Goal: Information Seeking & Learning: Check status

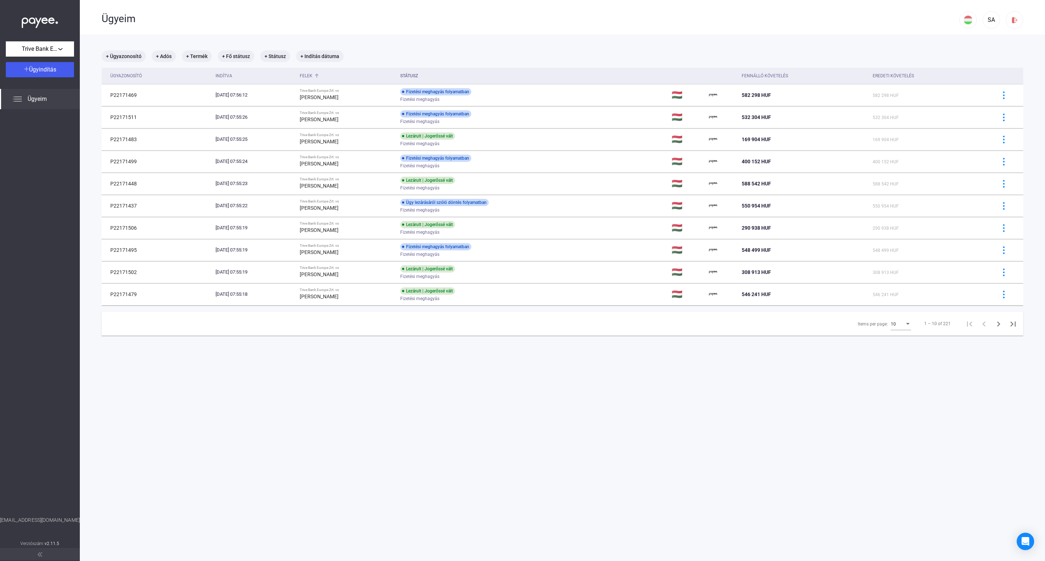
click at [312, 74] on div "Felek" at bounding box center [306, 75] width 13 height 9
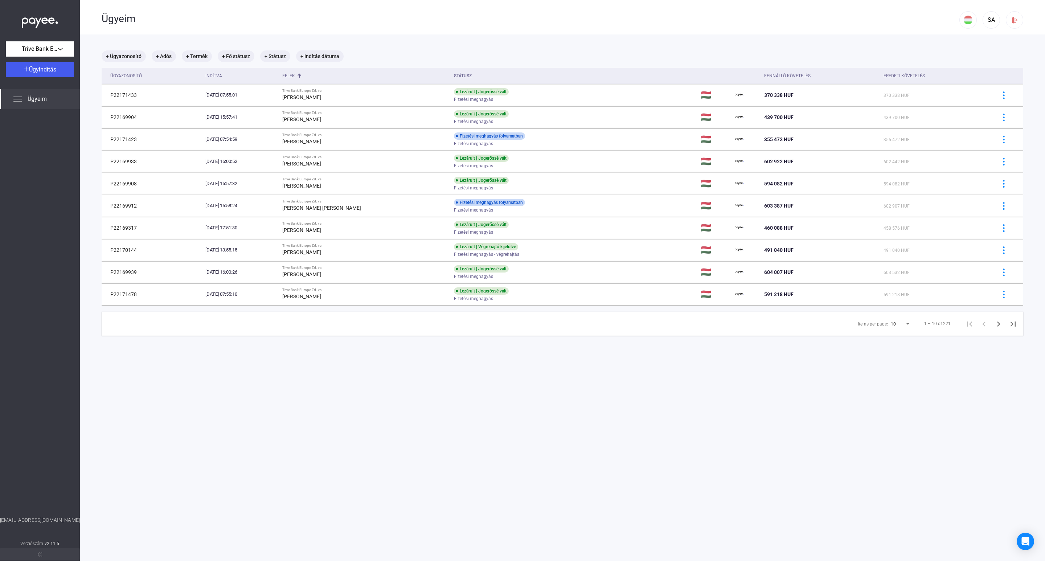
click at [894, 323] on div "10" at bounding box center [898, 324] width 14 height 9
click at [891, 340] on span "25" at bounding box center [893, 338] width 20 height 9
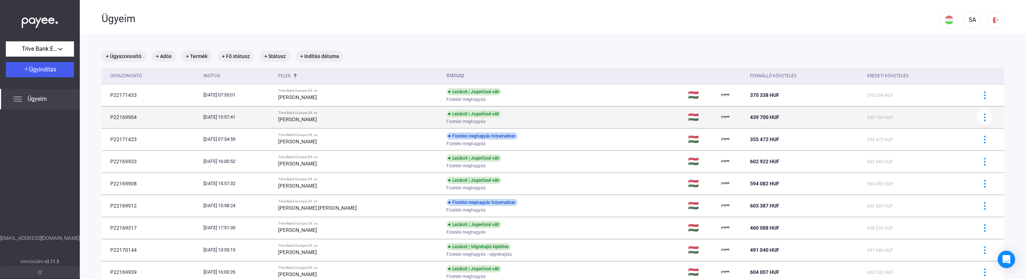
click at [555, 122] on td "Lezárult | Jogerőssé vált Fizetési meghagyás" at bounding box center [565, 117] width 242 height 22
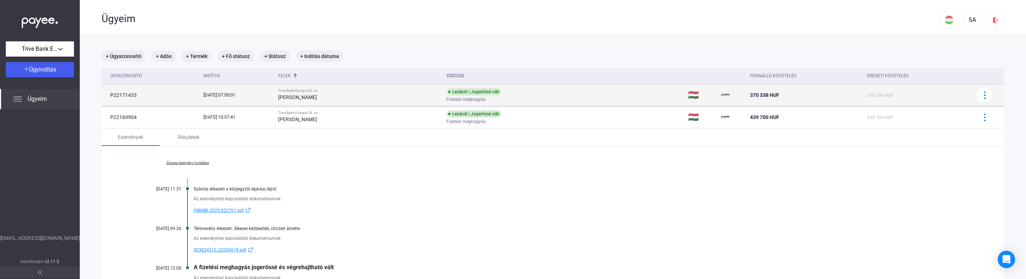
click at [317, 95] on strong "[PERSON_NAME]" at bounding box center [297, 97] width 39 height 6
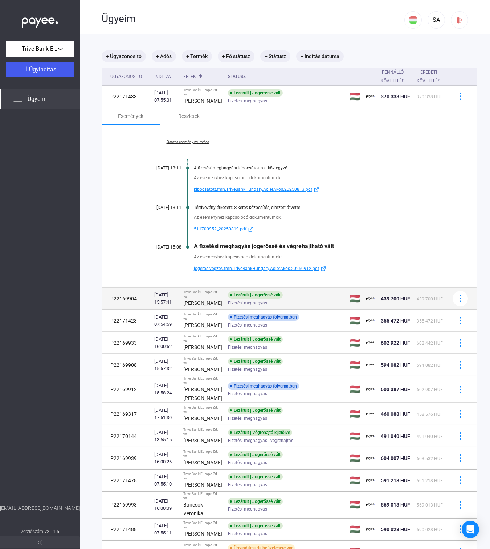
click at [206, 305] on div "[PERSON_NAME]" at bounding box center [202, 303] width 39 height 9
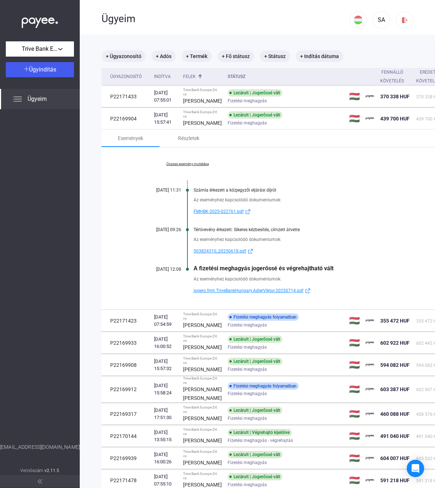
drag, startPoint x: 438, startPoint y: 1, endPoint x: 109, endPoint y: 235, distance: 403.8
click at [109, 235] on div "Összes esemény mutatása [DATE] 11:31 Számla érkezett a közjegyzői eljárási díjr…" at bounding box center [289, 228] width 375 height 162
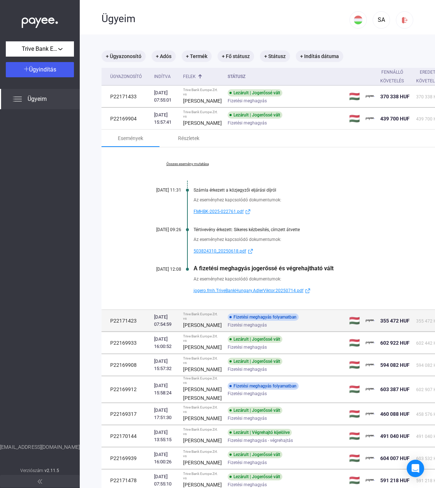
click at [278, 328] on div "Fizetési meghagyás" at bounding box center [286, 324] width 116 height 5
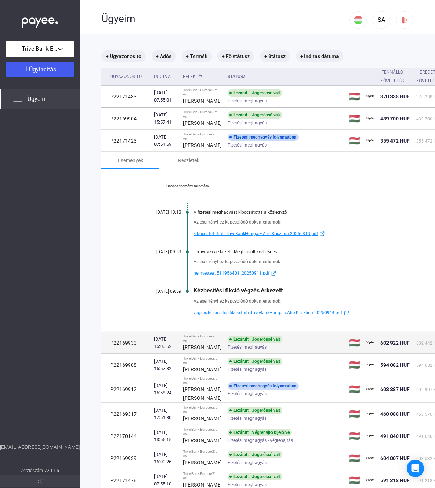
click at [212, 354] on td "Trive Bank Europe Zrt. vs [PERSON_NAME]" at bounding box center [202, 343] width 45 height 22
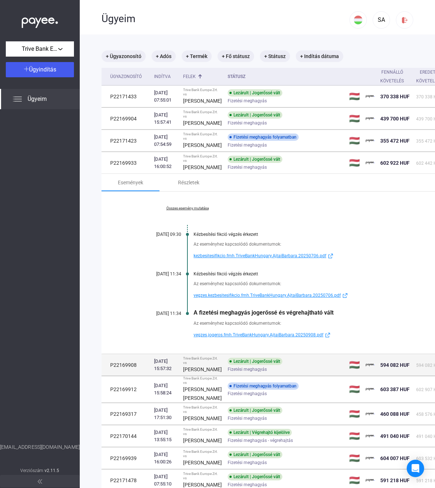
click at [141, 376] on td "P22169908" at bounding box center [127, 365] width 50 height 22
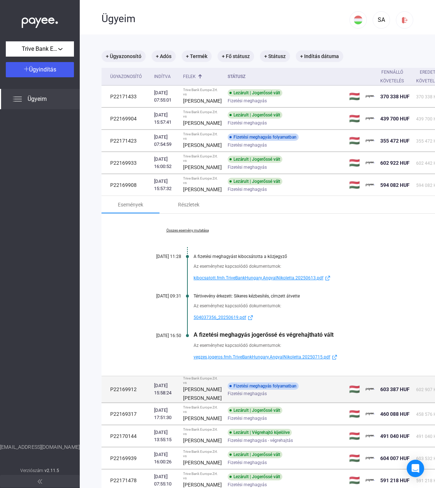
click at [148, 403] on td "P22169912" at bounding box center [127, 389] width 50 height 26
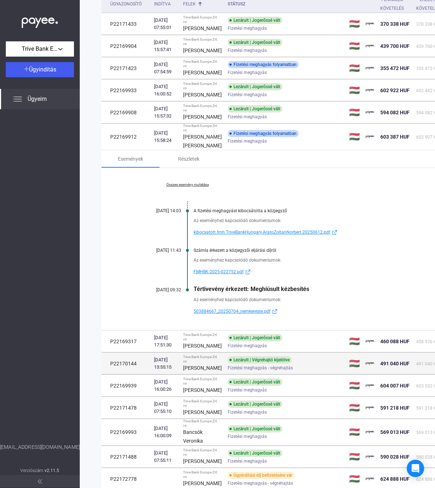
scroll to position [96, 0]
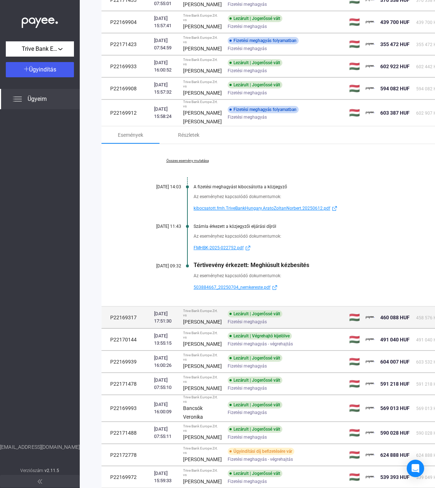
click at [151, 328] on td "[DATE] 17:51:30" at bounding box center [165, 318] width 29 height 22
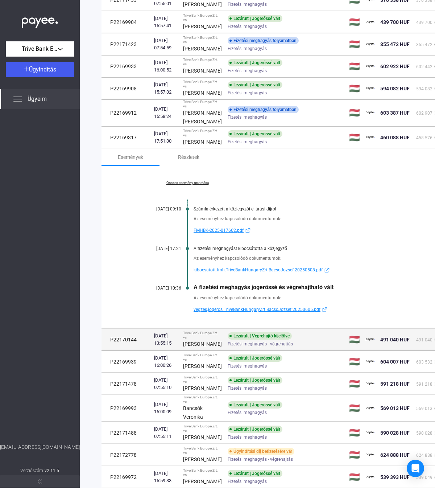
click at [259, 340] on div "Lezárult | Végrehajtó kijelölve" at bounding box center [260, 335] width 64 height 7
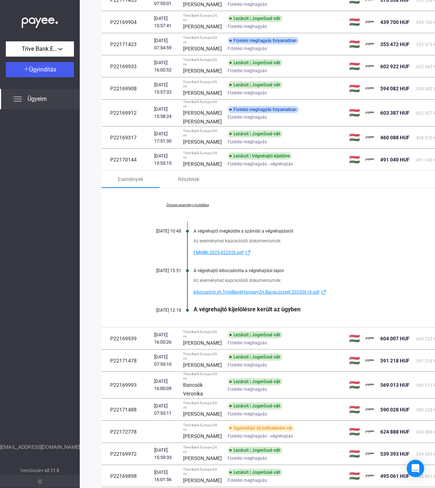
click at [181, 238] on div "Összes esemény mutatása [DATE] 10:48 A végrehajtó megküldte a számlát a végreha…" at bounding box center [289, 257] width 375 height 139
click at [180, 207] on link "Összes esemény mutatása" at bounding box center [187, 205] width 99 height 4
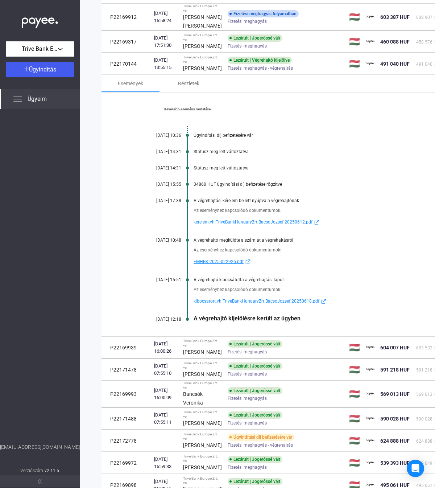
scroll to position [193, 0]
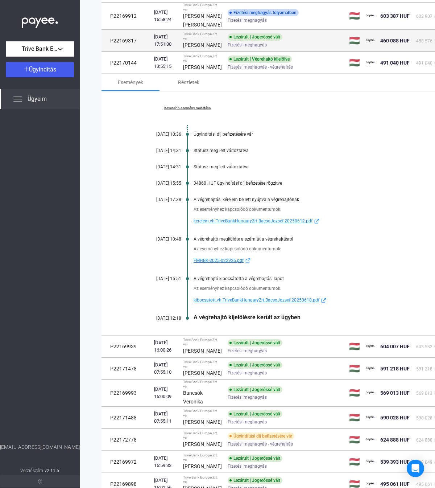
click at [211, 52] on td "Trive Bank Europe Zrt. vs [PERSON_NAME]" at bounding box center [202, 41] width 45 height 22
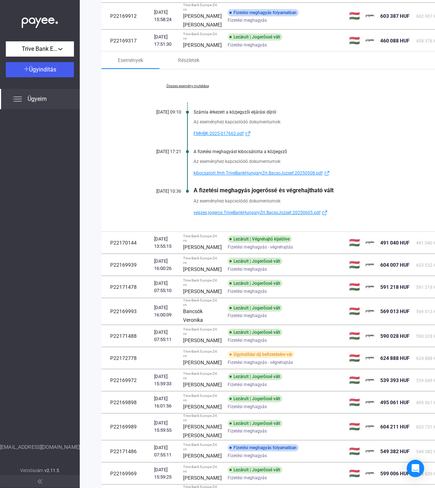
click at [188, 88] on link "Összes esemény mutatása" at bounding box center [187, 86] width 99 height 4
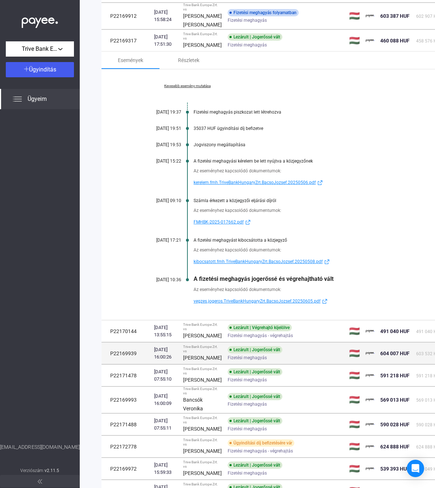
click at [213, 364] on td "Trive Bank Europe Zrt. vs [PERSON_NAME]" at bounding box center [202, 353] width 45 height 22
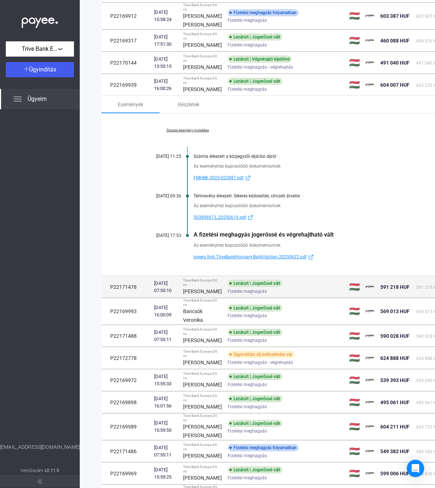
click at [147, 298] on td "P22171478" at bounding box center [127, 287] width 50 height 22
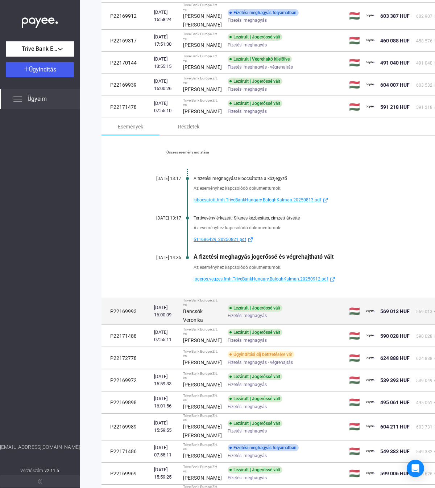
click at [171, 319] on div "[DATE] 16:00:09" at bounding box center [165, 311] width 23 height 15
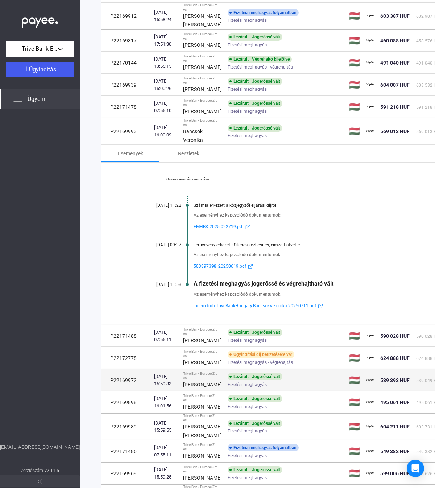
drag, startPoint x: 242, startPoint y: 393, endPoint x: 260, endPoint y: 383, distance: 20.3
click at [242, 345] on span "Fizetési meghagyás" at bounding box center [247, 340] width 39 height 9
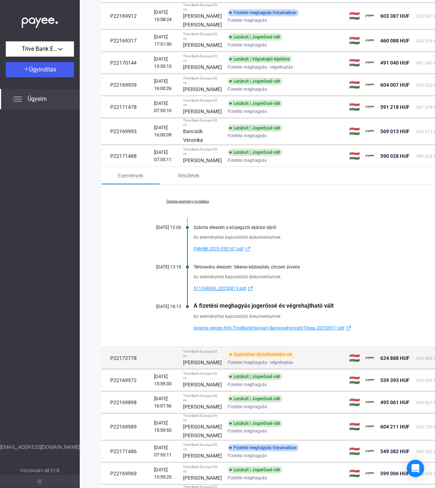
click at [152, 369] on td at bounding box center [165, 358] width 29 height 22
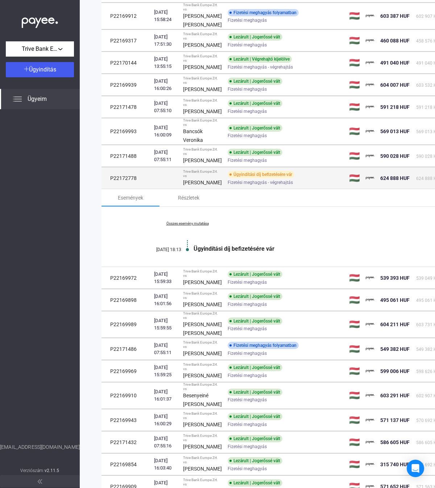
drag, startPoint x: 135, startPoint y: 245, endPoint x: 109, endPoint y: 245, distance: 26.1
click at [109, 189] on td "P22172778" at bounding box center [127, 178] width 50 height 22
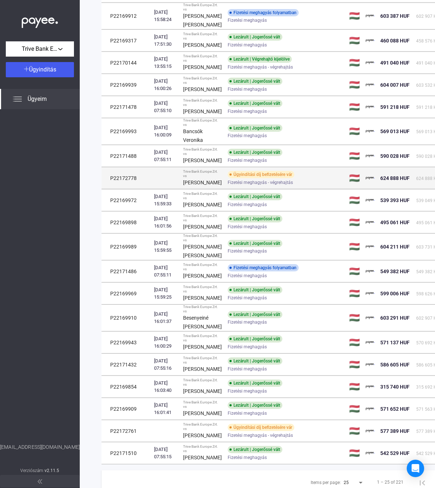
copy td "P22172778"
click at [235, 187] on span "Fizetési meghagyás - végrehajtás" at bounding box center [260, 182] width 65 height 9
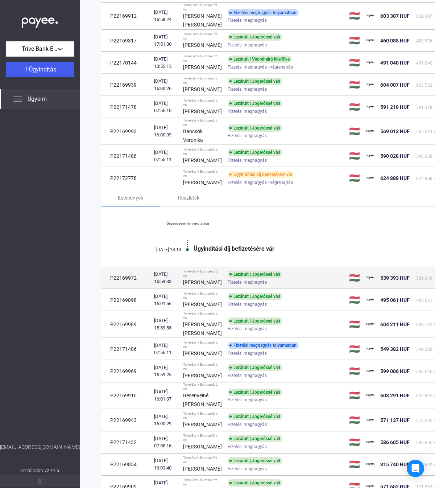
click at [225, 289] on td "Lezárult | Jogerőssé vált Fizetési meghagyás" at bounding box center [286, 278] width 122 height 22
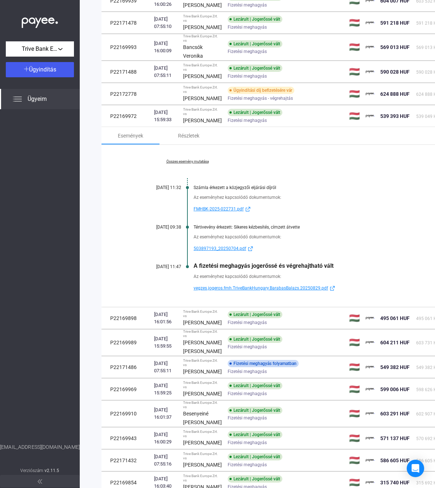
scroll to position [290, 0]
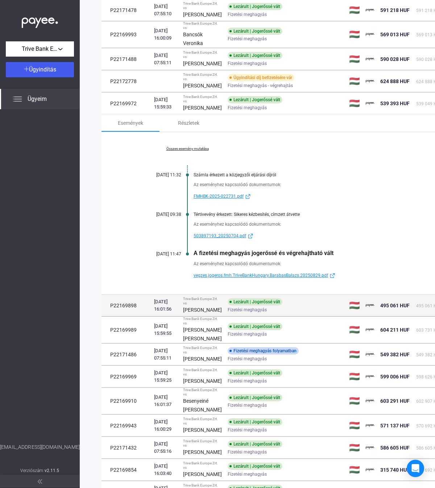
click at [153, 316] on td "[DATE] 16:01:56" at bounding box center [165, 306] width 29 height 22
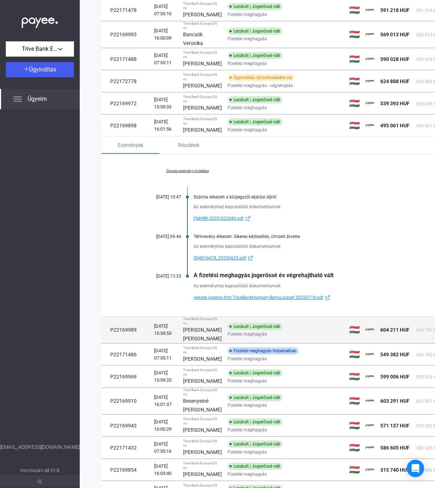
click at [175, 337] on div "[DATE] 15:59:55" at bounding box center [165, 330] width 23 height 15
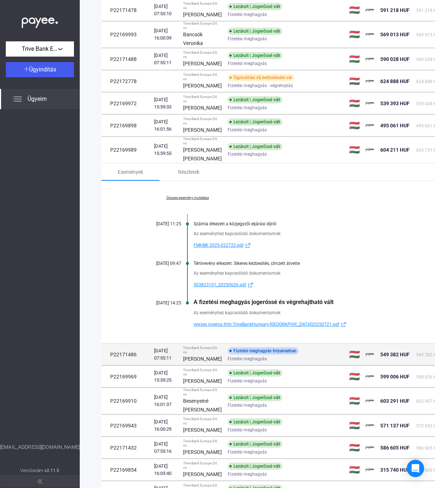
click at [174, 362] on div "[DATE] 07:55:11" at bounding box center [165, 354] width 23 height 15
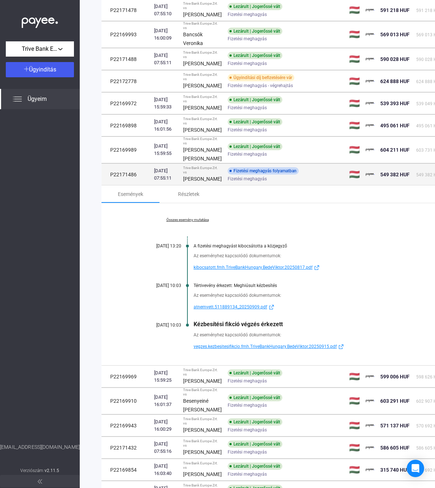
click at [190, 182] on strong "[PERSON_NAME]" at bounding box center [202, 179] width 39 height 6
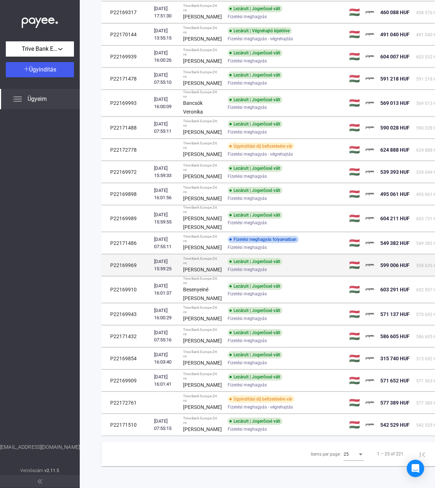
click at [190, 272] on strong "[PERSON_NAME]" at bounding box center [202, 270] width 39 height 6
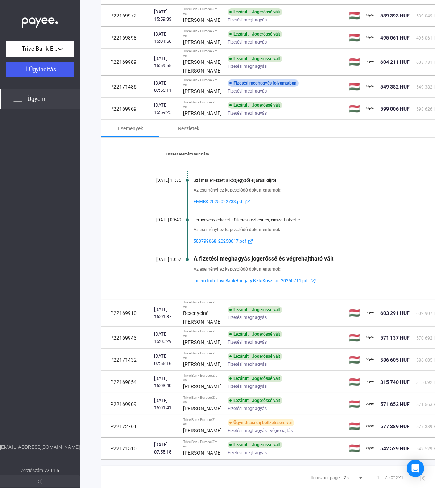
scroll to position [387, 0]
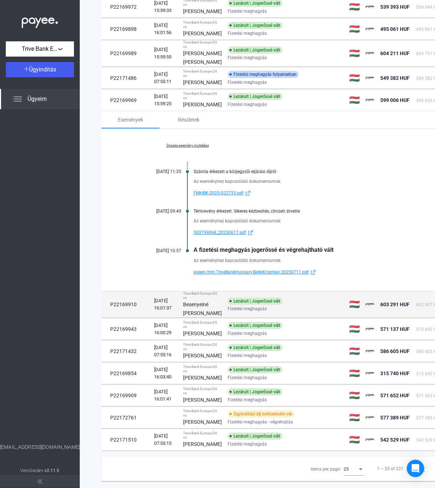
click at [201, 317] on div "Besenyeiné [PERSON_NAME]" at bounding box center [202, 308] width 39 height 17
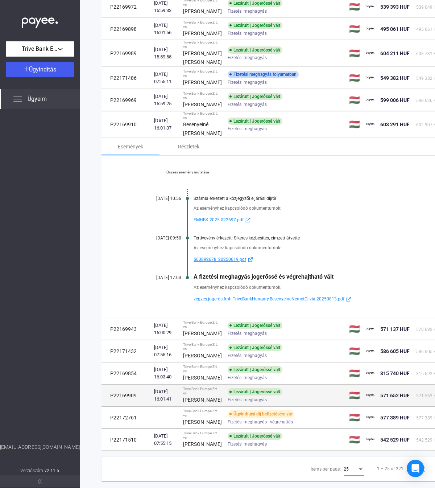
drag, startPoint x: 167, startPoint y: 437, endPoint x: 186, endPoint y: 422, distance: 24.3
click at [167, 336] on div "[DATE] 16:00:29" at bounding box center [165, 329] width 23 height 15
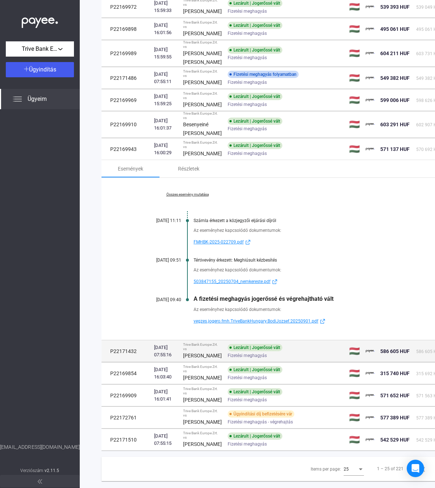
click at [186, 351] on div "Trive Bank Europe Zrt. vs" at bounding box center [202, 346] width 39 height 9
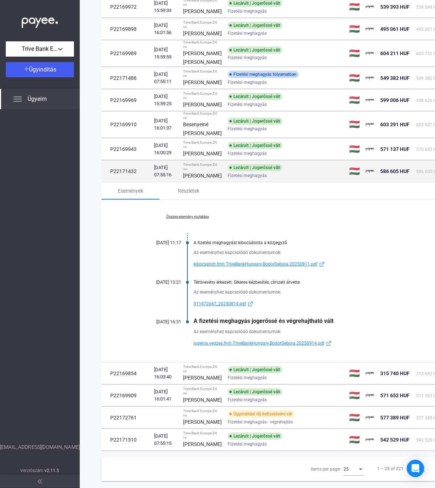
click at [150, 182] on td "P22171432" at bounding box center [127, 171] width 50 height 22
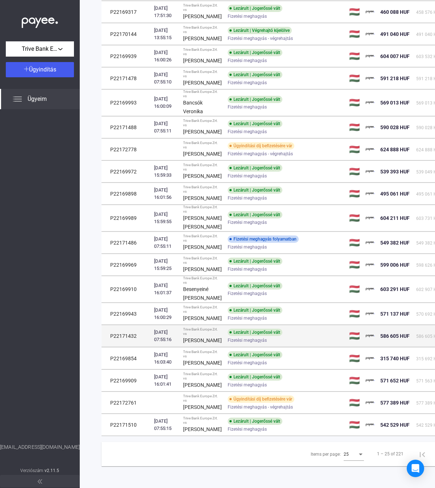
scroll to position [364, 0]
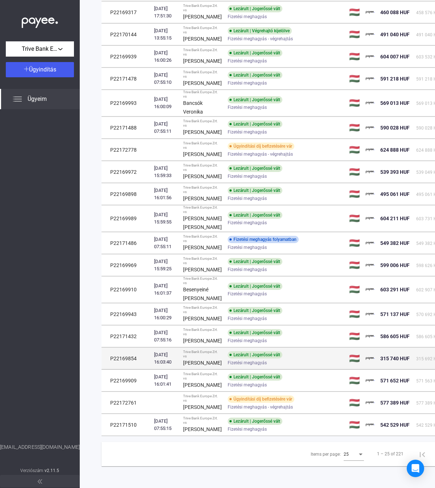
click at [149, 348] on td "P22169854" at bounding box center [127, 359] width 50 height 22
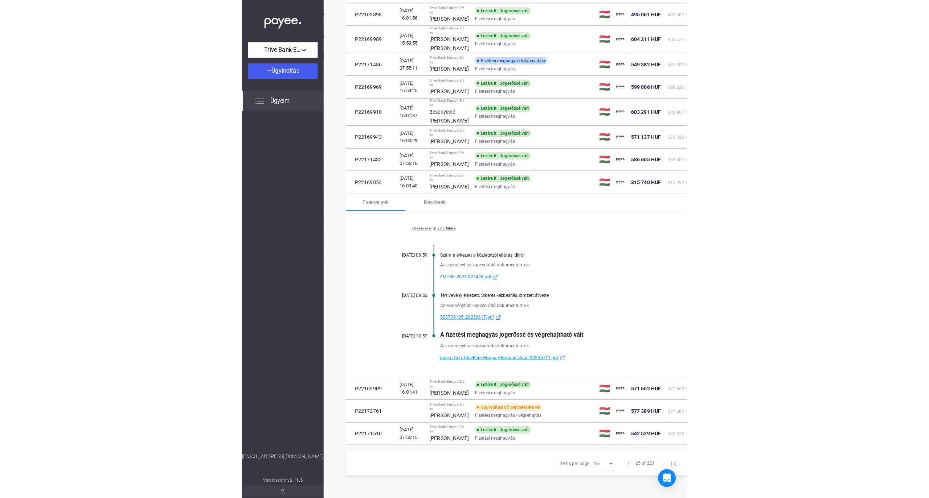
scroll to position [532, 0]
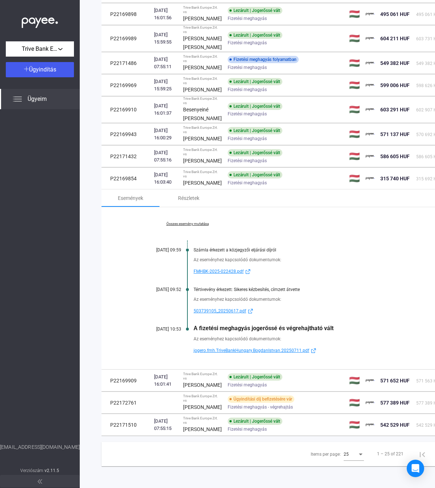
click at [24, 139] on div at bounding box center [40, 276] width 80 height 334
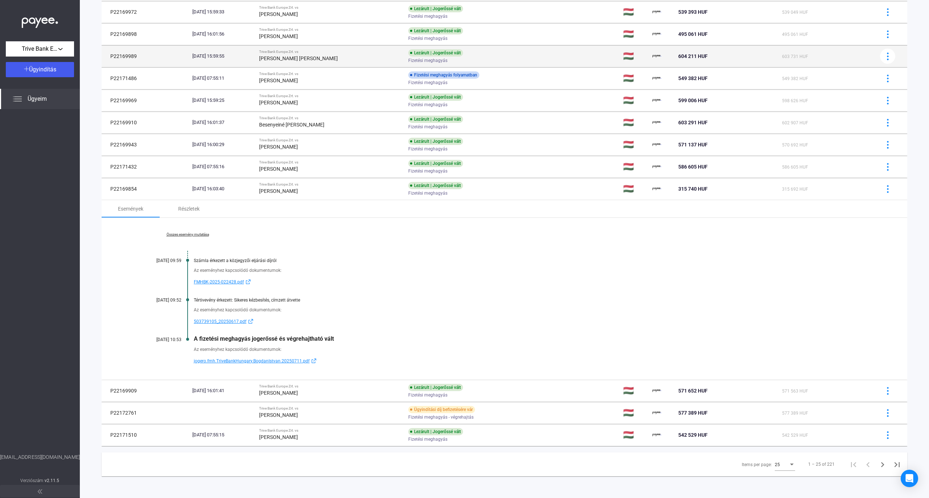
scroll to position [373, 0]
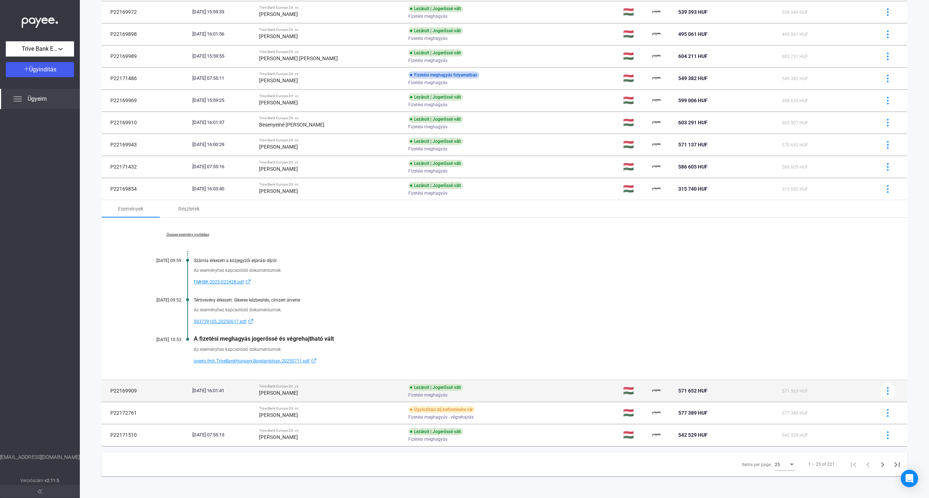
click at [163, 390] on td "P22169909" at bounding box center [146, 391] width 88 height 22
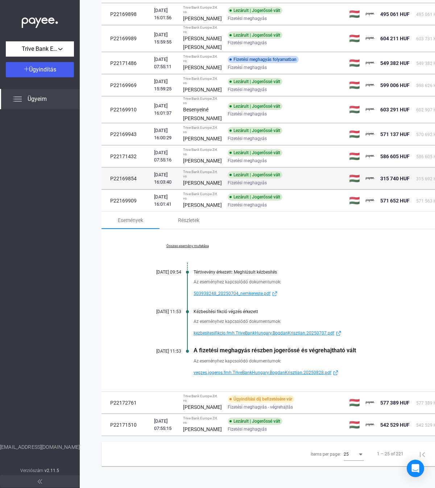
scroll to position [518, 0]
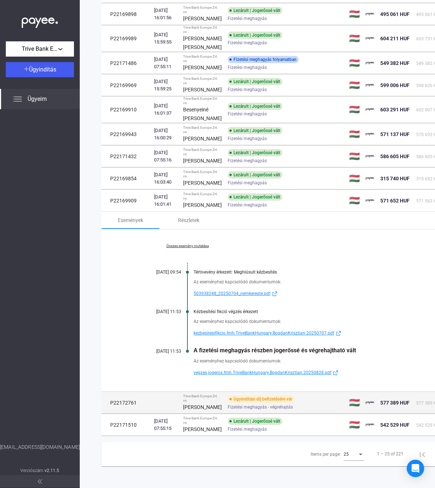
click at [176, 412] on td at bounding box center [165, 403] width 29 height 22
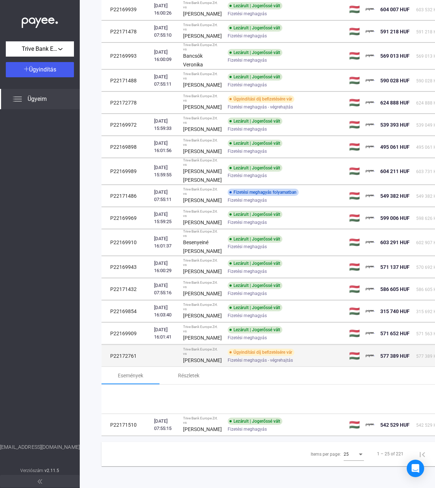
scroll to position [442, 0]
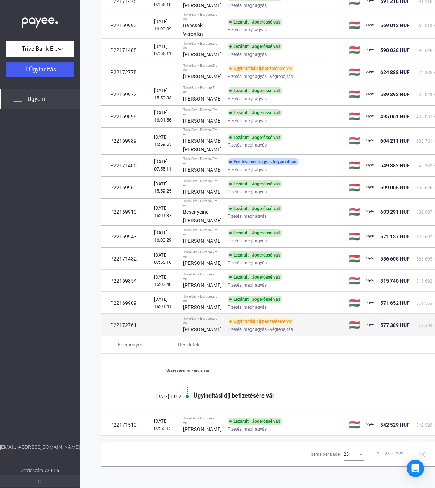
drag, startPoint x: 136, startPoint y: 307, endPoint x: 107, endPoint y: 307, distance: 29.0
click at [107, 314] on td "P22172761" at bounding box center [127, 325] width 50 height 22
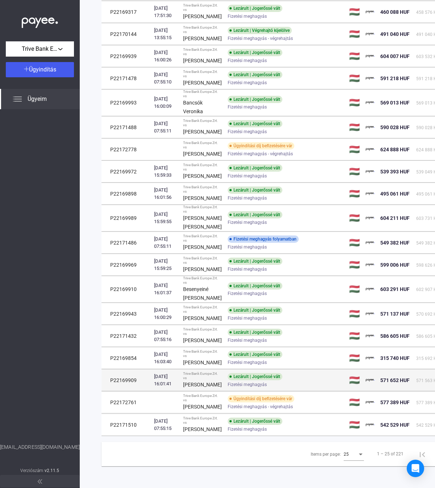
scroll to position [364, 0]
copy td "P22172761"
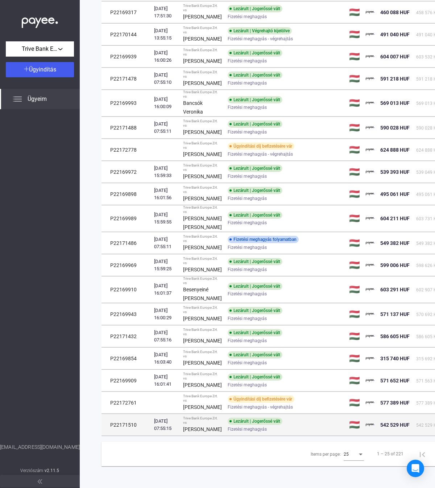
click at [162, 418] on div "[DATE] 07:55:15" at bounding box center [165, 425] width 23 height 15
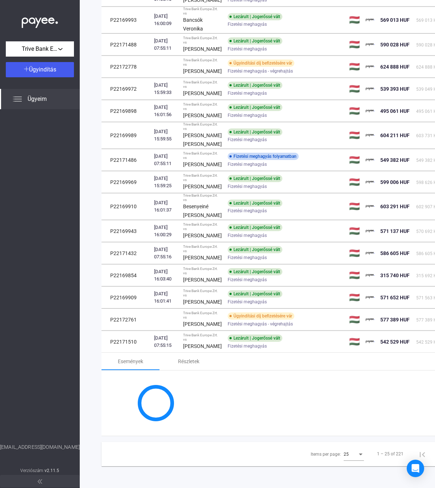
scroll to position [518, 0]
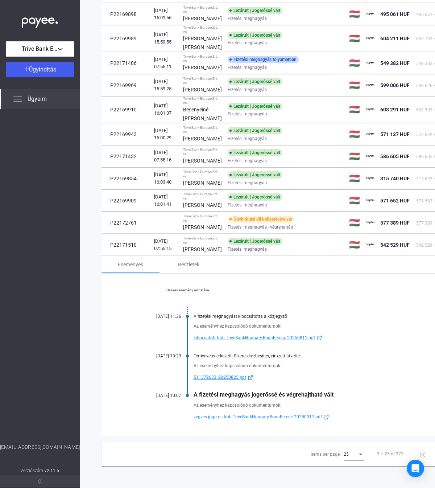
click at [261, 421] on span "vegzes.jogeros.fmh.TriveBankHungary.BonaFerenc.20250917.pdf" at bounding box center [258, 416] width 128 height 9
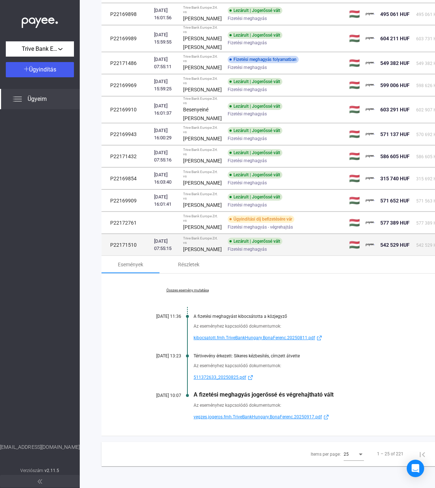
click at [146, 256] on td "P22171510" at bounding box center [127, 245] width 50 height 22
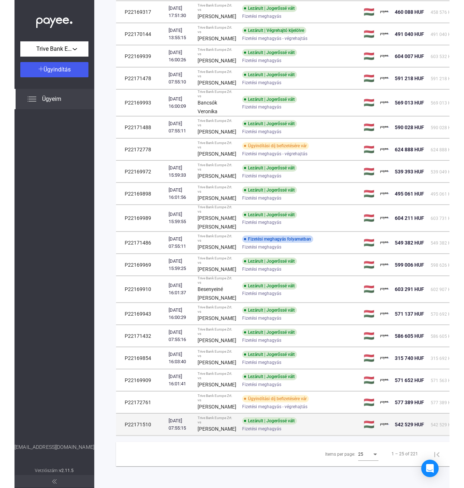
scroll to position [364, 0]
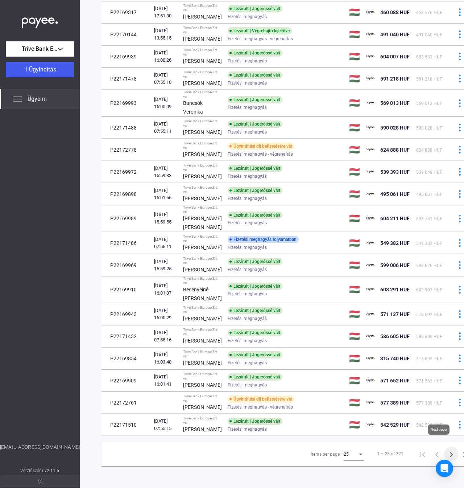
click at [450, 452] on icon "Next page" at bounding box center [451, 454] width 3 height 5
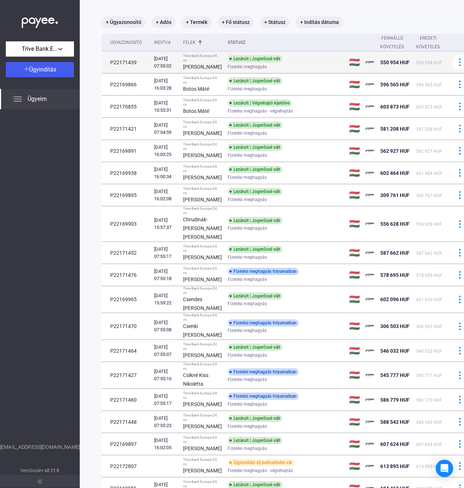
click at [174, 66] on div "[DATE] 07:55:02" at bounding box center [165, 62] width 23 height 15
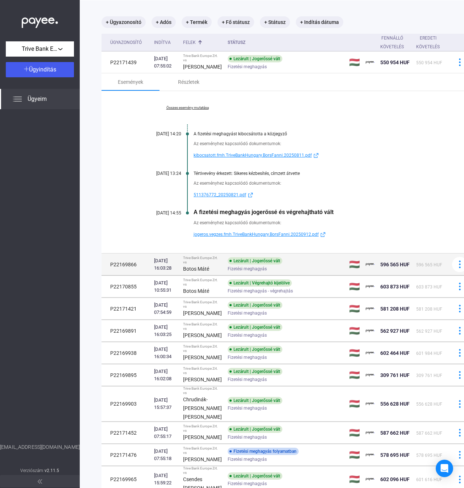
click at [225, 273] on td "Lezárult | Jogerőssé vált Fizetési meghagyás" at bounding box center [286, 265] width 122 height 22
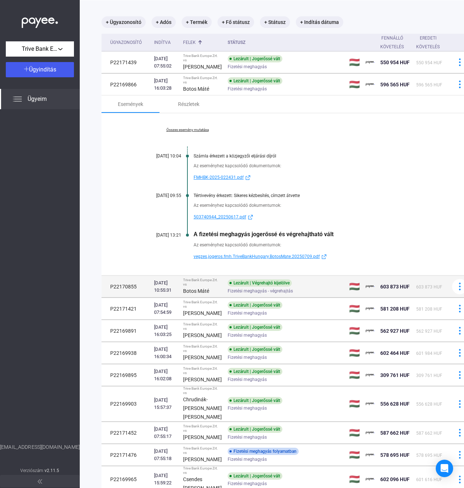
click at [260, 295] on span "Fizetési meghagyás - végrehajtás" at bounding box center [260, 291] width 65 height 9
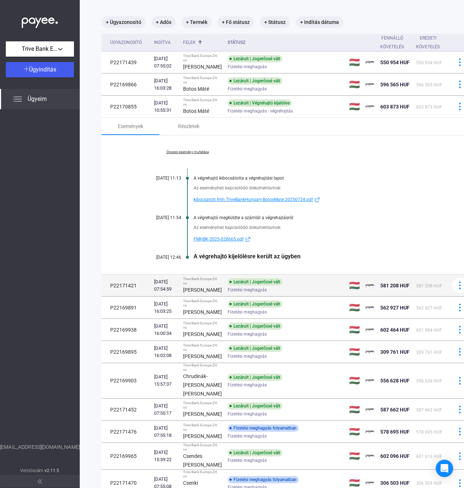
click at [204, 286] on div "Trive Bank Europe Zrt. vs" at bounding box center [202, 281] width 39 height 9
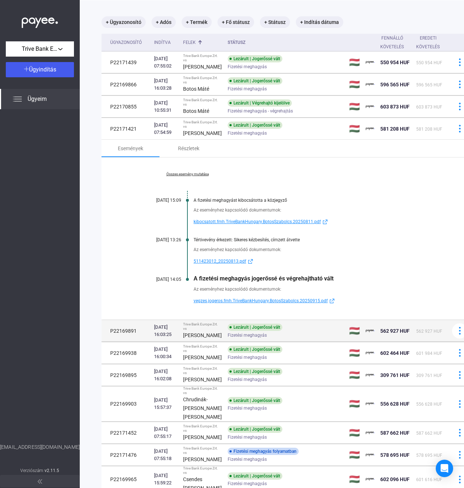
click at [225, 342] on td "Lezárult | Jogerőssé vált Fizetési meghagyás" at bounding box center [286, 331] width 122 height 22
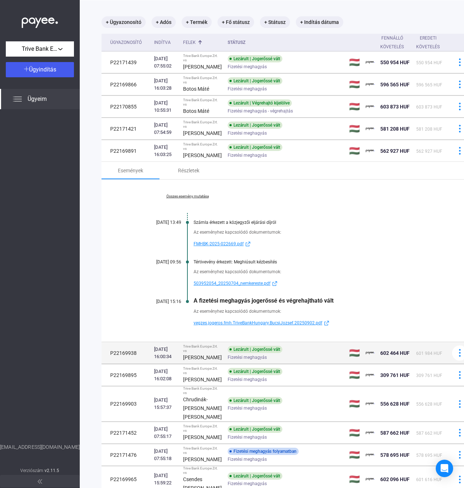
click at [154, 364] on td "[DATE] 16:00:34" at bounding box center [165, 353] width 29 height 22
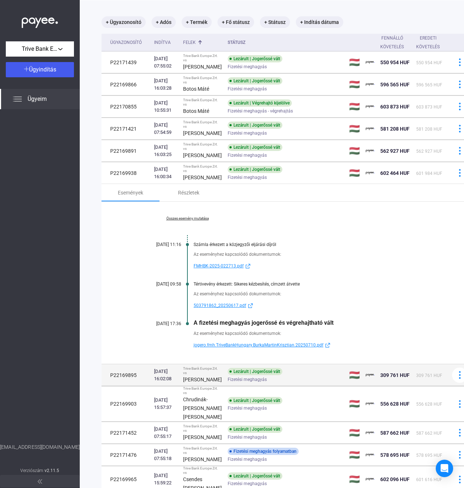
click at [161, 382] on div "[DATE] 16:02:08" at bounding box center [165, 375] width 23 height 15
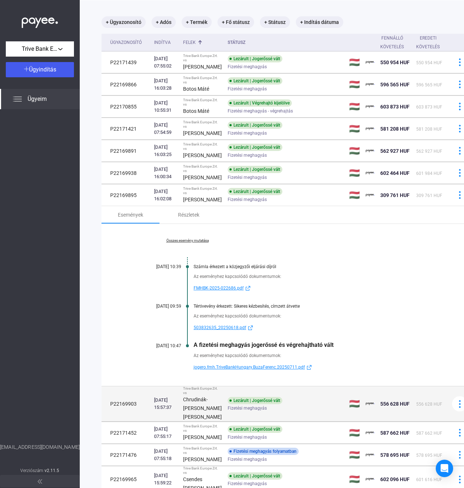
click at [163, 411] on div "[DATE] 15:57:37" at bounding box center [165, 404] width 23 height 15
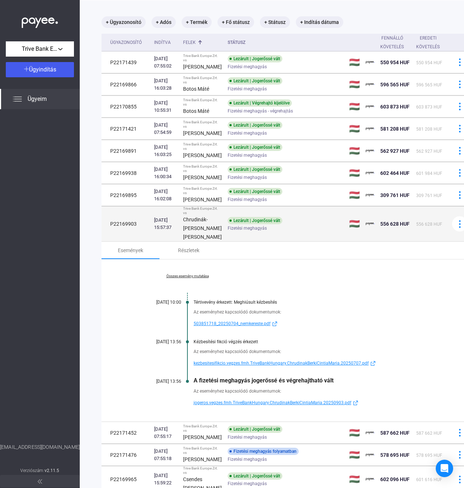
click at [160, 242] on td "[DATE] 15:57:37" at bounding box center [165, 223] width 29 height 35
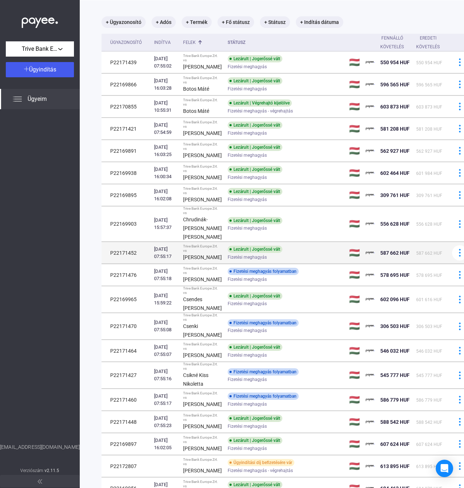
click at [153, 264] on td "[DATE] 07:55:17" at bounding box center [165, 253] width 29 height 22
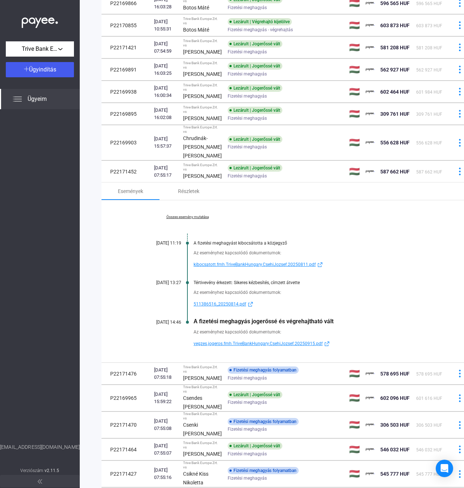
scroll to position [179, 0]
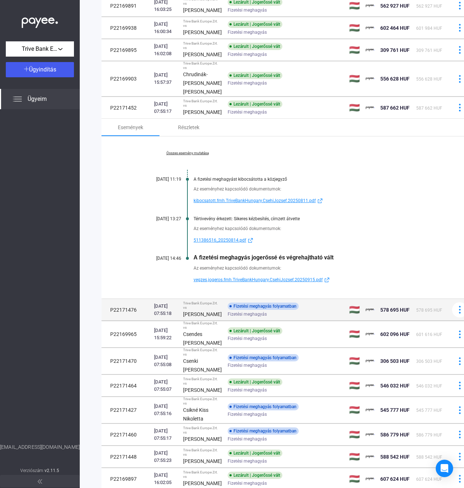
click at [166, 317] on div "[DATE] 07:55:18" at bounding box center [165, 310] width 23 height 15
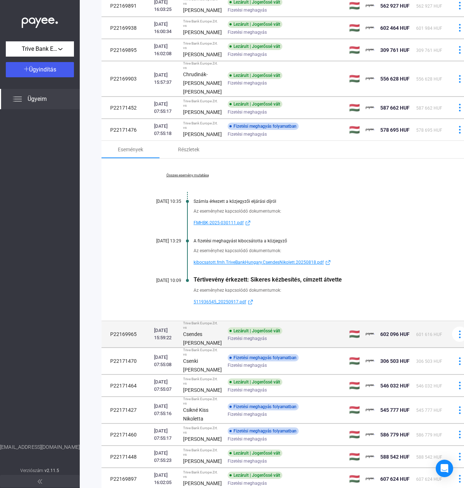
click at [150, 348] on td "P22169965" at bounding box center [127, 334] width 50 height 26
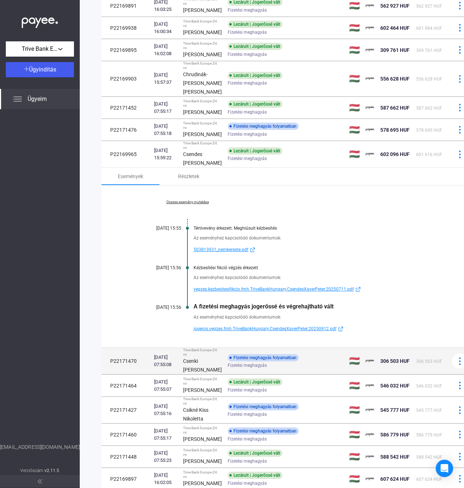
click at [189, 373] on strong "Csenki [PERSON_NAME]" at bounding box center [202, 365] width 39 height 15
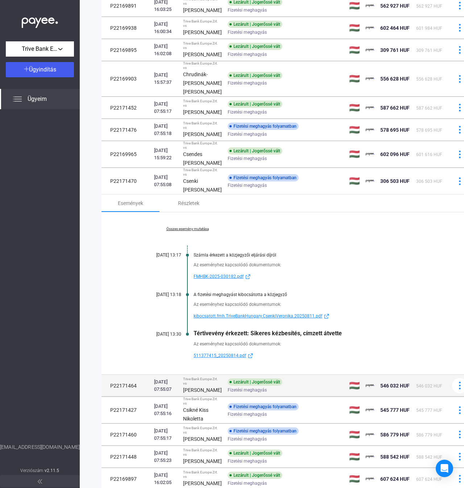
click at [132, 397] on td "P22171464" at bounding box center [127, 386] width 50 height 22
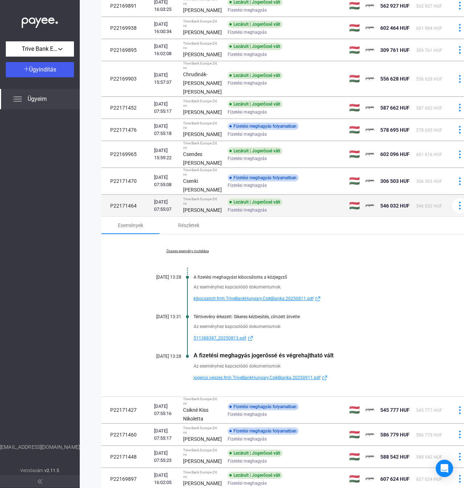
click at [157, 217] on td "[DATE] 07:55:07" at bounding box center [165, 206] width 29 height 22
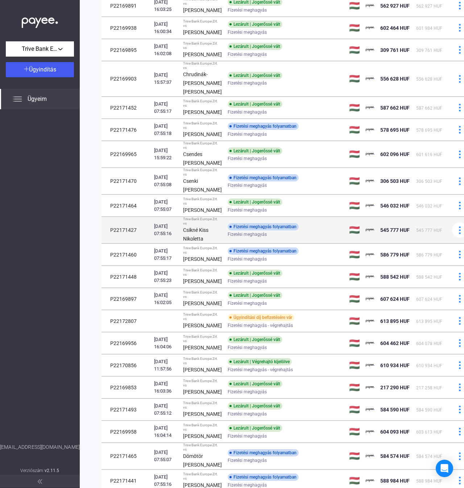
click at [145, 243] on td "P22171427" at bounding box center [127, 230] width 50 height 26
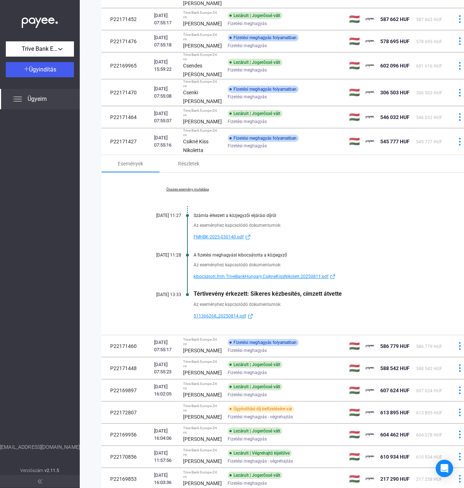
scroll to position [276, 0]
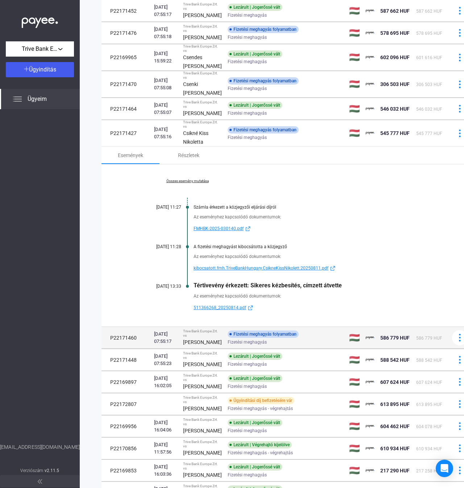
click at [194, 345] on strong "[PERSON_NAME]" at bounding box center [202, 342] width 39 height 6
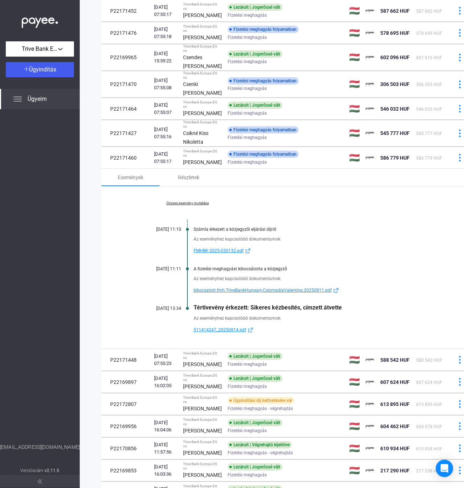
click at [192, 205] on link "Összes esemény mutatása" at bounding box center [187, 203] width 99 height 4
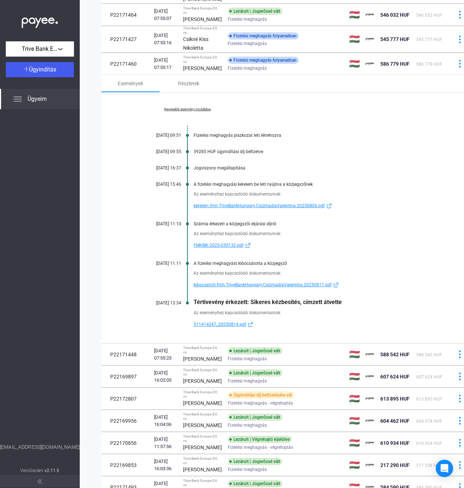
scroll to position [373, 0]
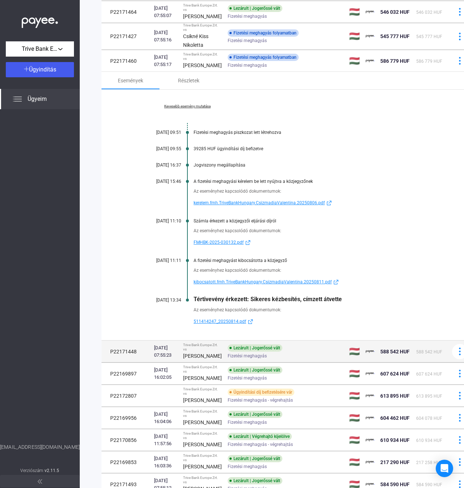
click at [176, 359] on div "[DATE] 07:55:23" at bounding box center [165, 351] width 23 height 15
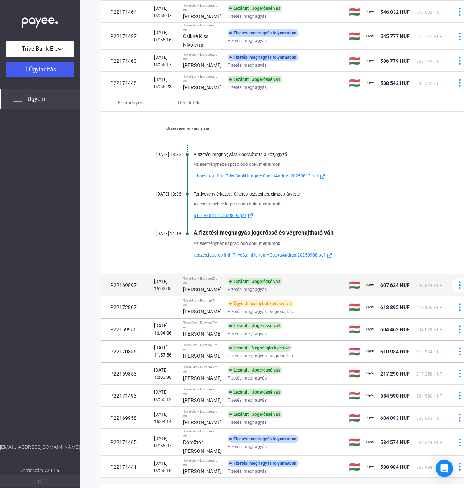
click at [145, 296] on td "P22169897" at bounding box center [127, 285] width 50 height 22
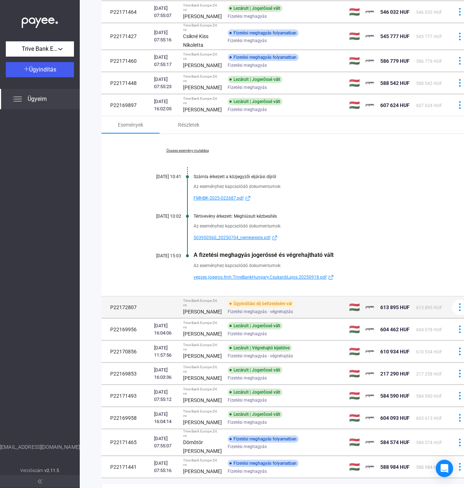
click at [240, 316] on span "Fizetési meghagyás - végrehajtás" at bounding box center [260, 311] width 65 height 9
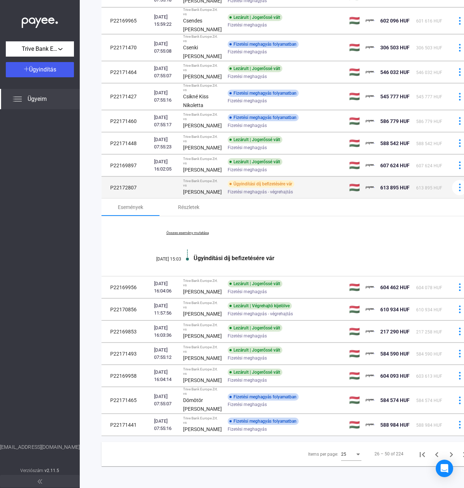
drag, startPoint x: 141, startPoint y: 221, endPoint x: 102, endPoint y: 221, distance: 39.2
click at [102, 198] on td "P22172807" at bounding box center [127, 188] width 50 height 22
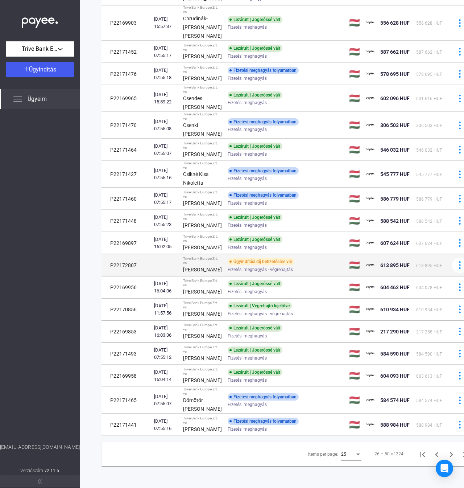
copy td "P22172807"
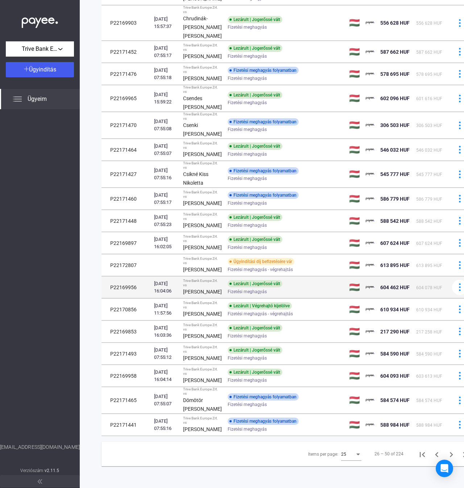
click at [184, 276] on td "Trive Bank Europe Zrt. vs [PERSON_NAME]" at bounding box center [202, 287] width 45 height 22
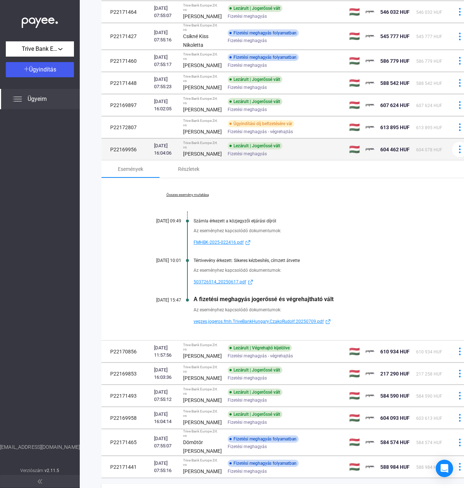
click at [193, 158] on div "[PERSON_NAME]" at bounding box center [202, 153] width 39 height 9
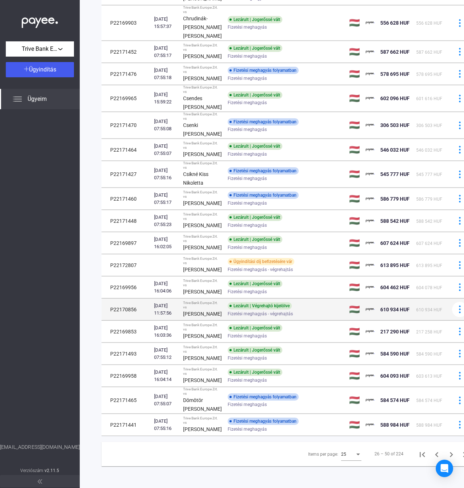
click at [167, 302] on div "[DATE] 11:57:56" at bounding box center [165, 309] width 23 height 15
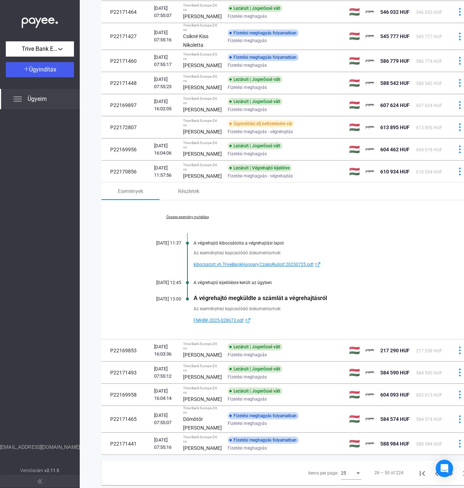
click at [228, 325] on span "FMHBK-2025-028673.pdf" at bounding box center [219, 320] width 50 height 9
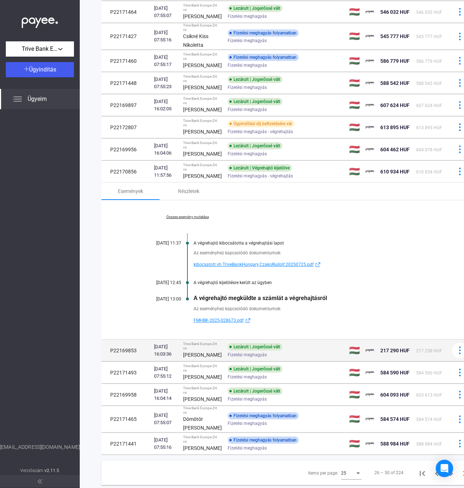
click at [172, 358] on div "[DATE] 16:03:36" at bounding box center [165, 350] width 23 height 15
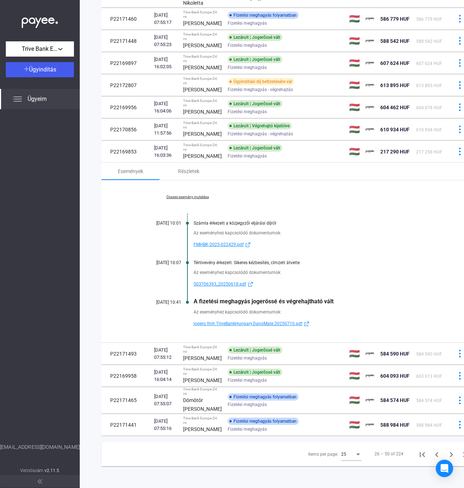
scroll to position [518, 0]
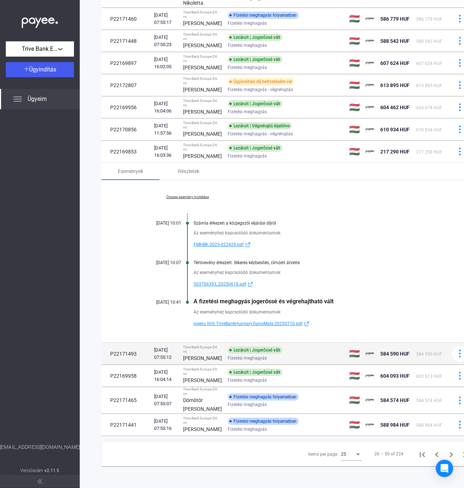
click at [160, 361] on div "[DATE] 07:55:12" at bounding box center [165, 353] width 23 height 15
